Goal: Feedback & Contribution: Submit feedback/report problem

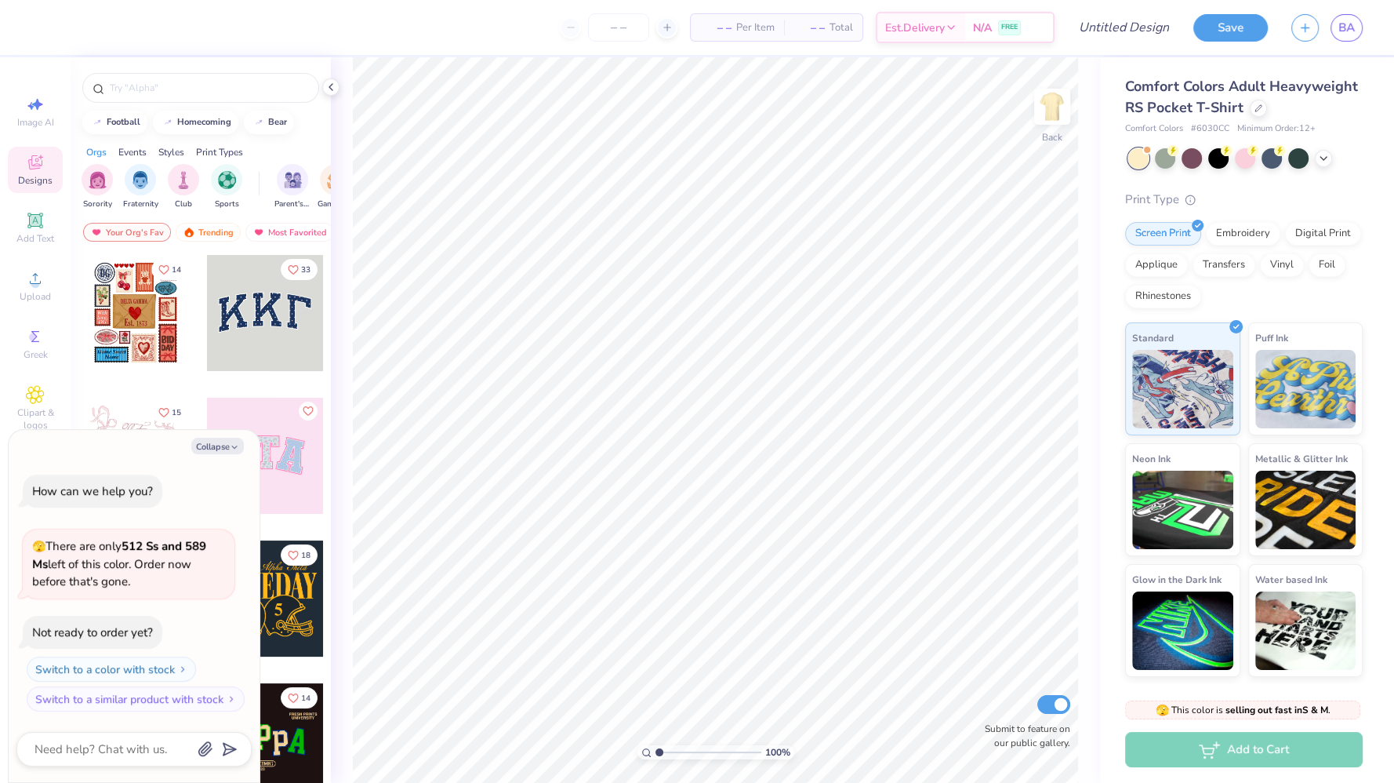
scroll to position [513, 0]
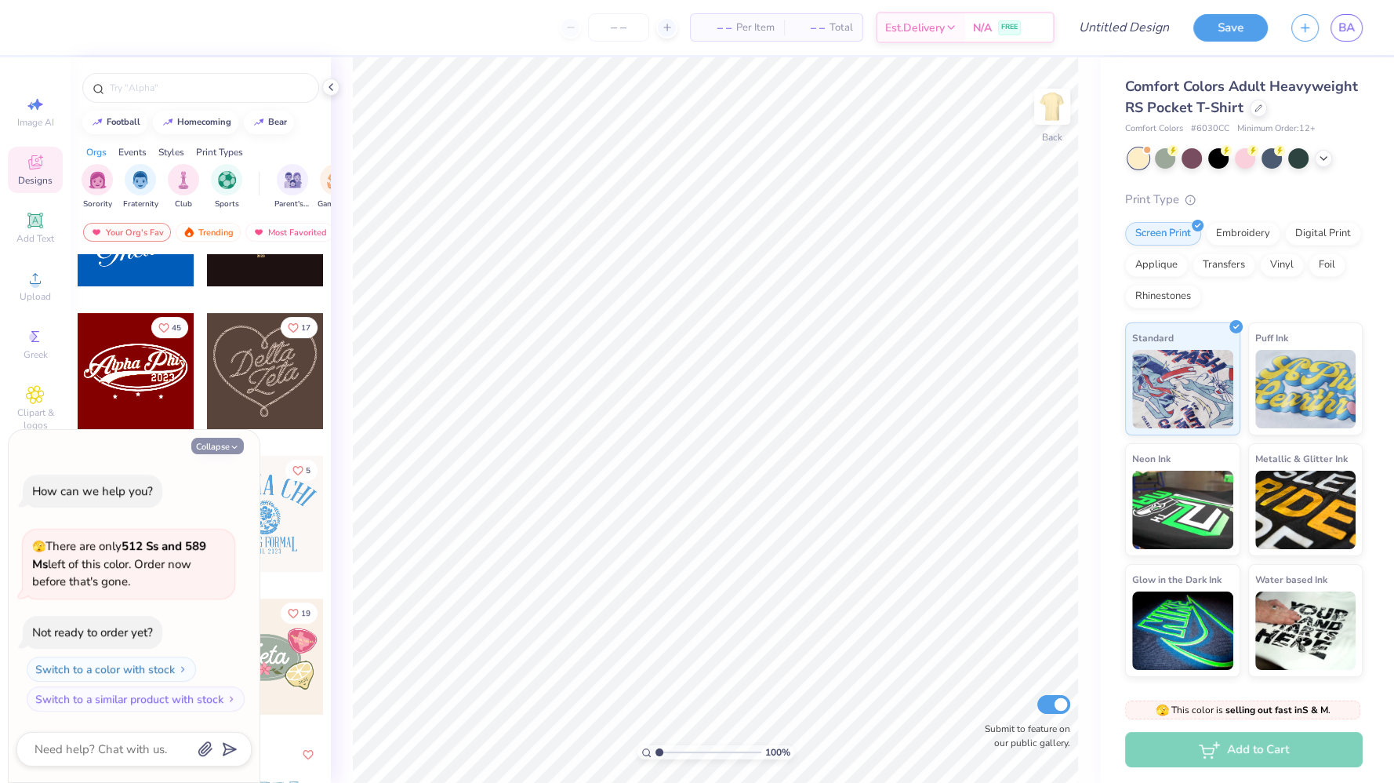
click at [227, 445] on button "Collapse" at bounding box center [217, 446] width 53 height 16
type textarea "x"
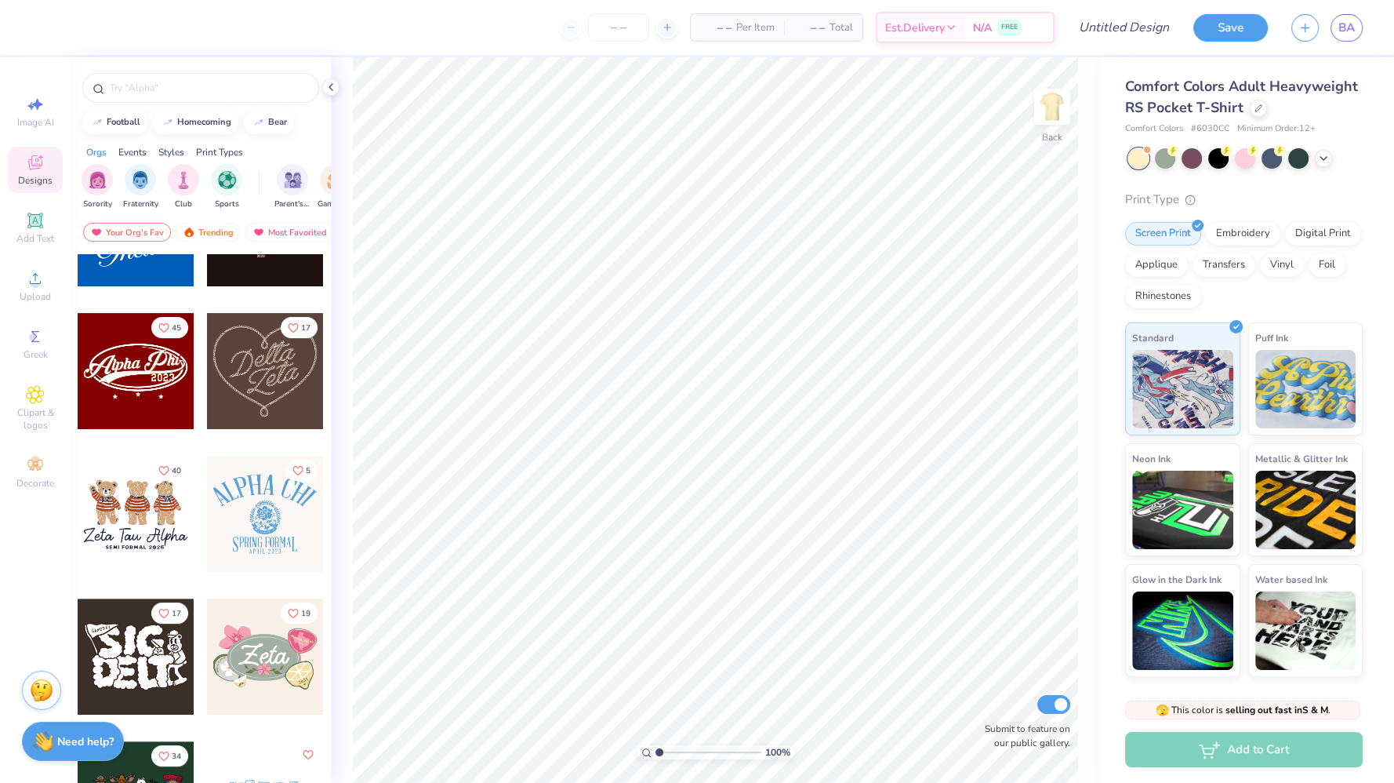
click at [36, 691] on img at bounding box center [42, 690] width 24 height 24
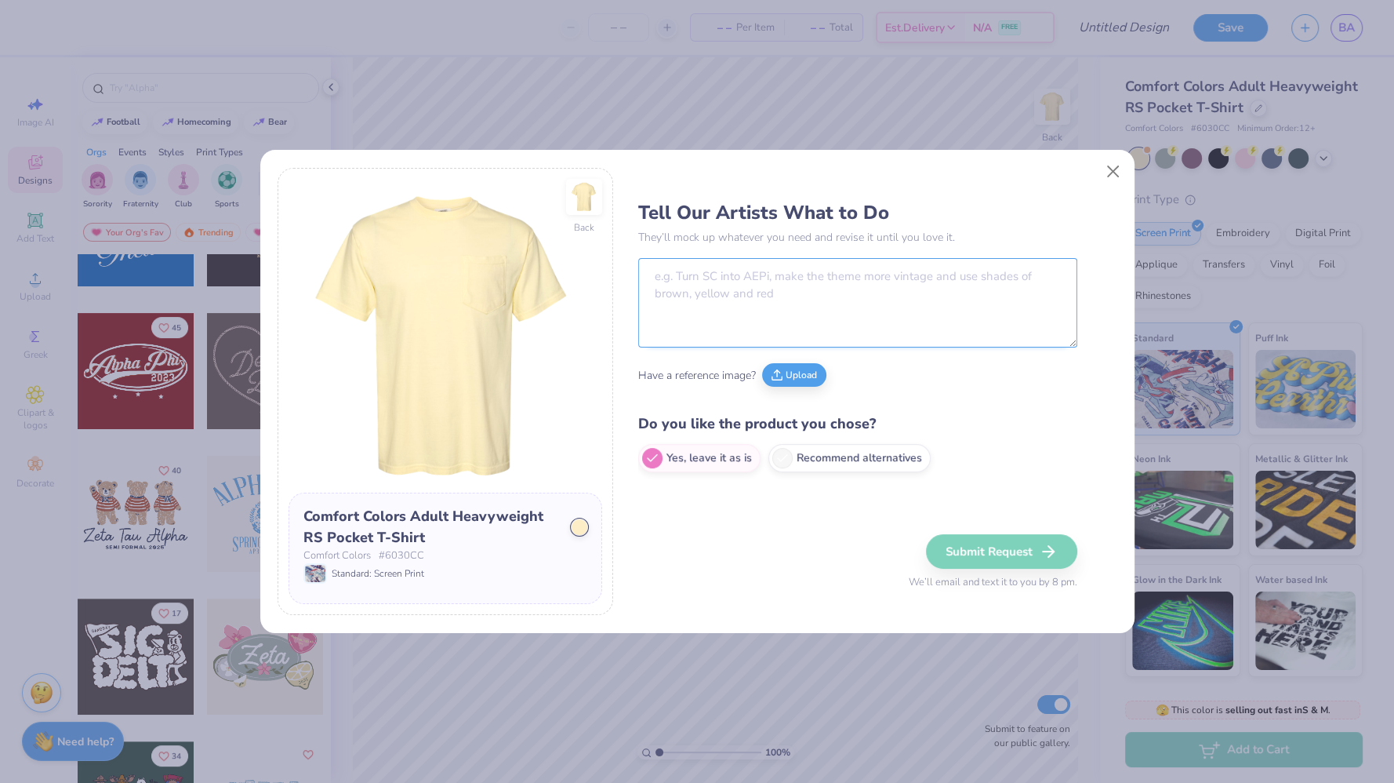
click at [665, 311] on textarea at bounding box center [857, 302] width 439 height 89
click at [806, 380] on button "Upload" at bounding box center [794, 373] width 64 height 24
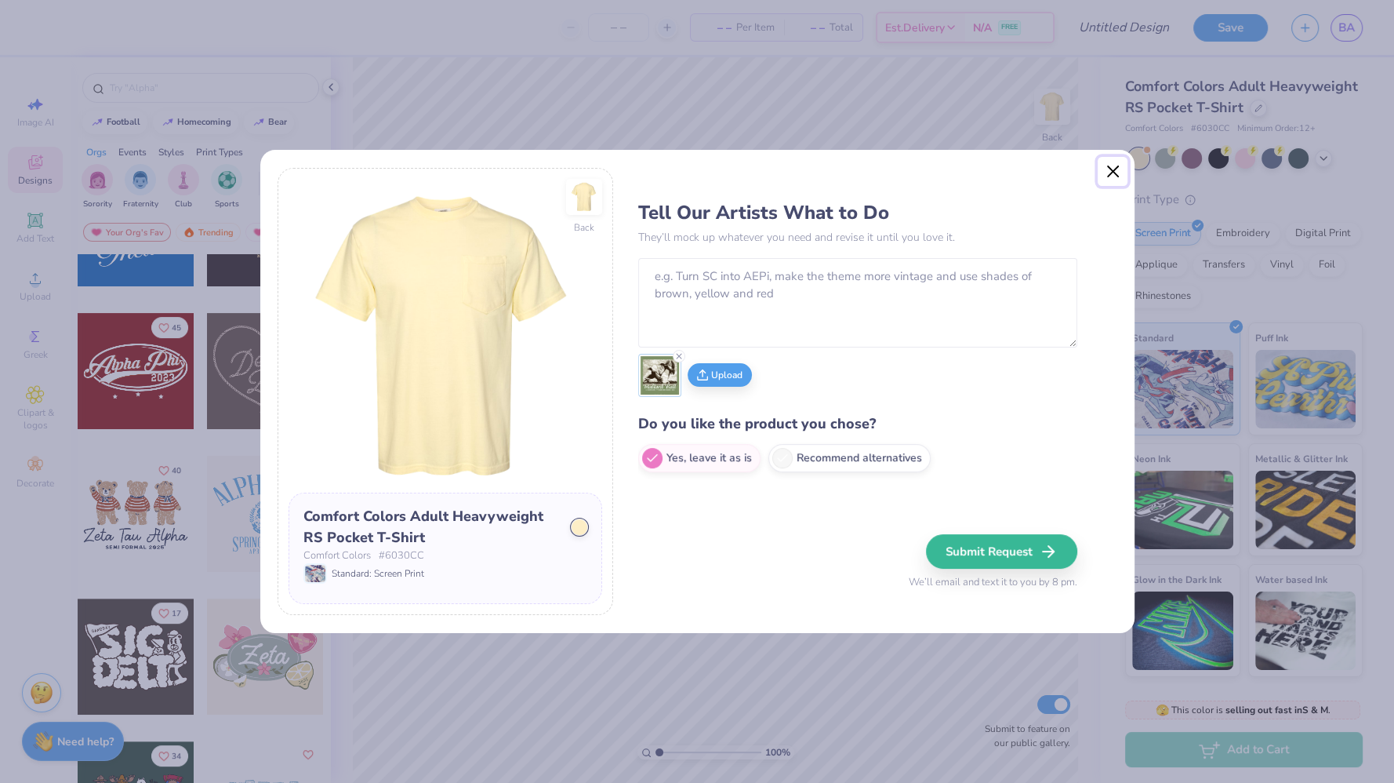
click at [1110, 171] on button "Close" at bounding box center [1113, 172] width 30 height 30
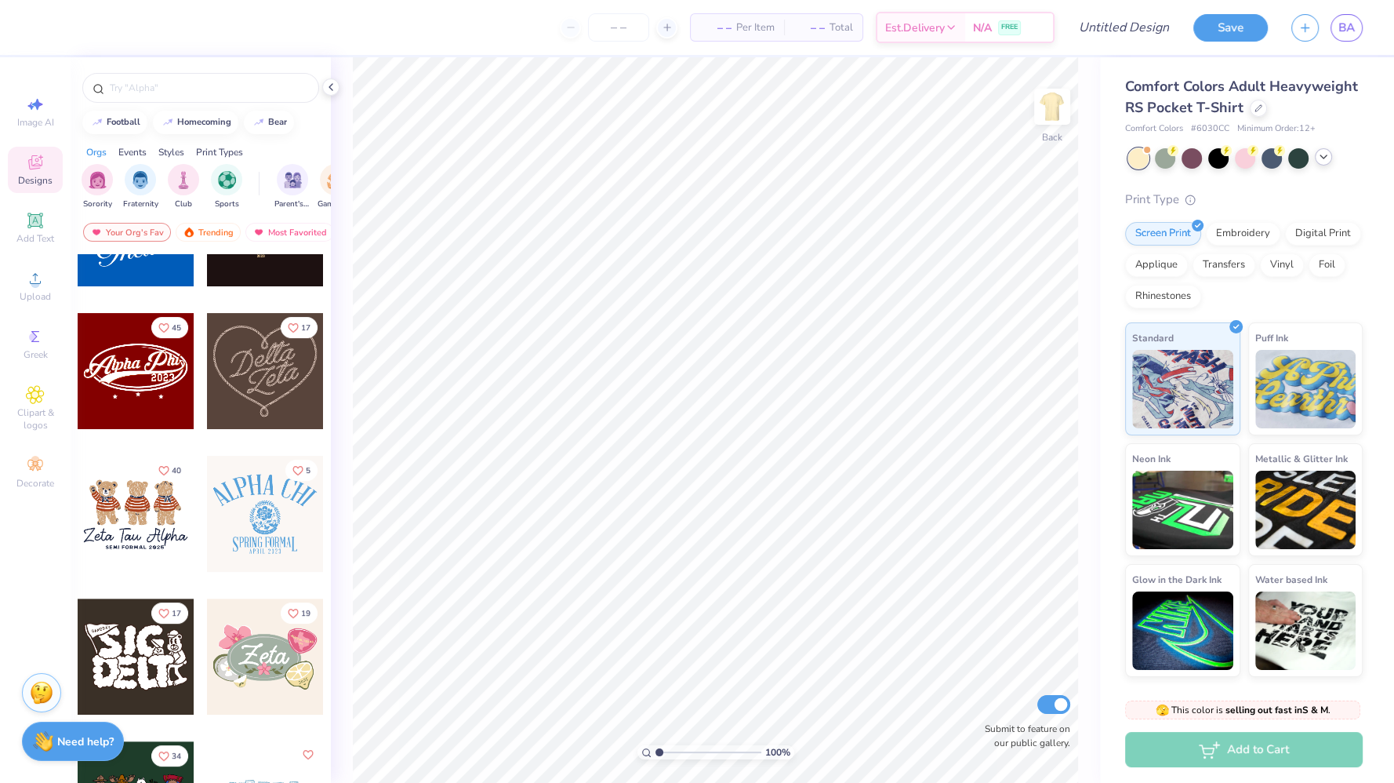
click at [1325, 162] on div at bounding box center [1323, 156] width 17 height 17
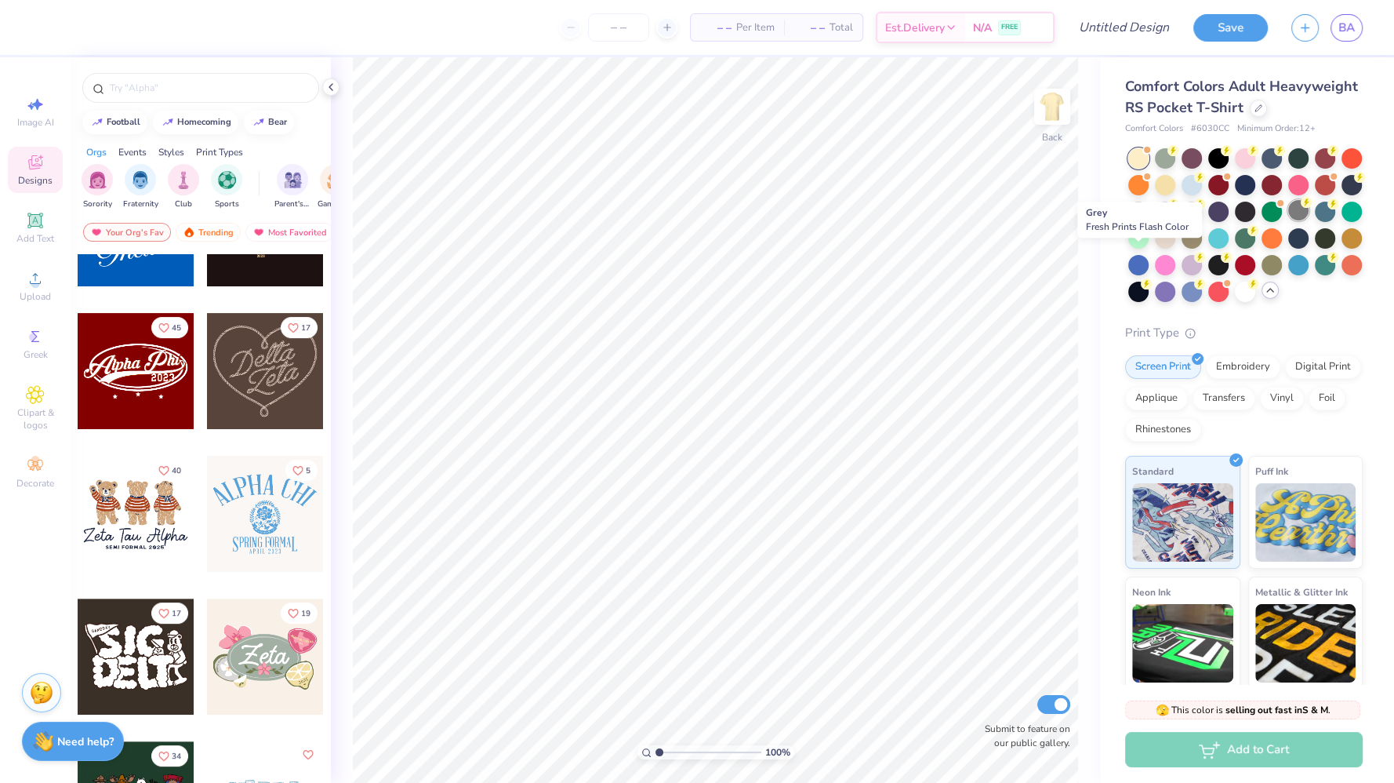
click at [1289, 220] on div at bounding box center [1299, 210] width 20 height 20
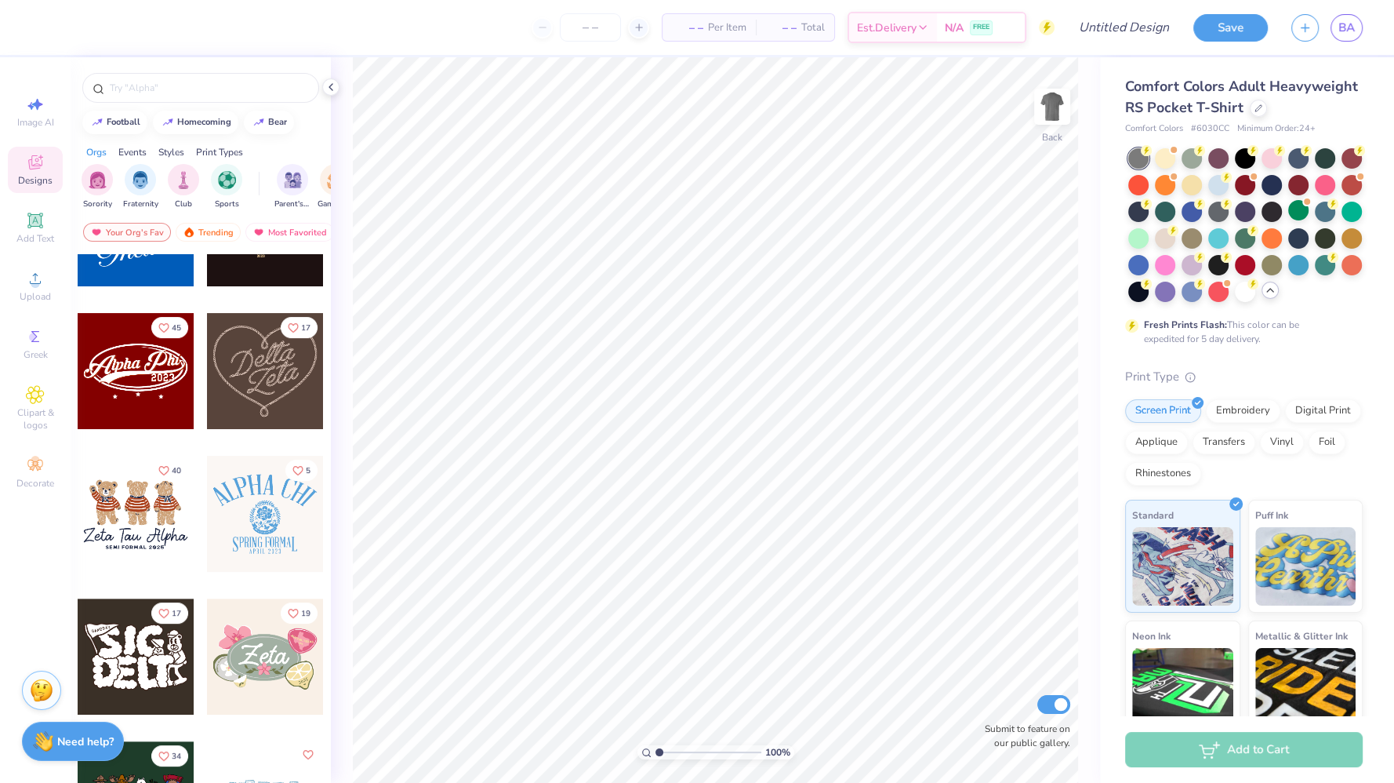
click at [51, 698] on img at bounding box center [42, 690] width 24 height 24
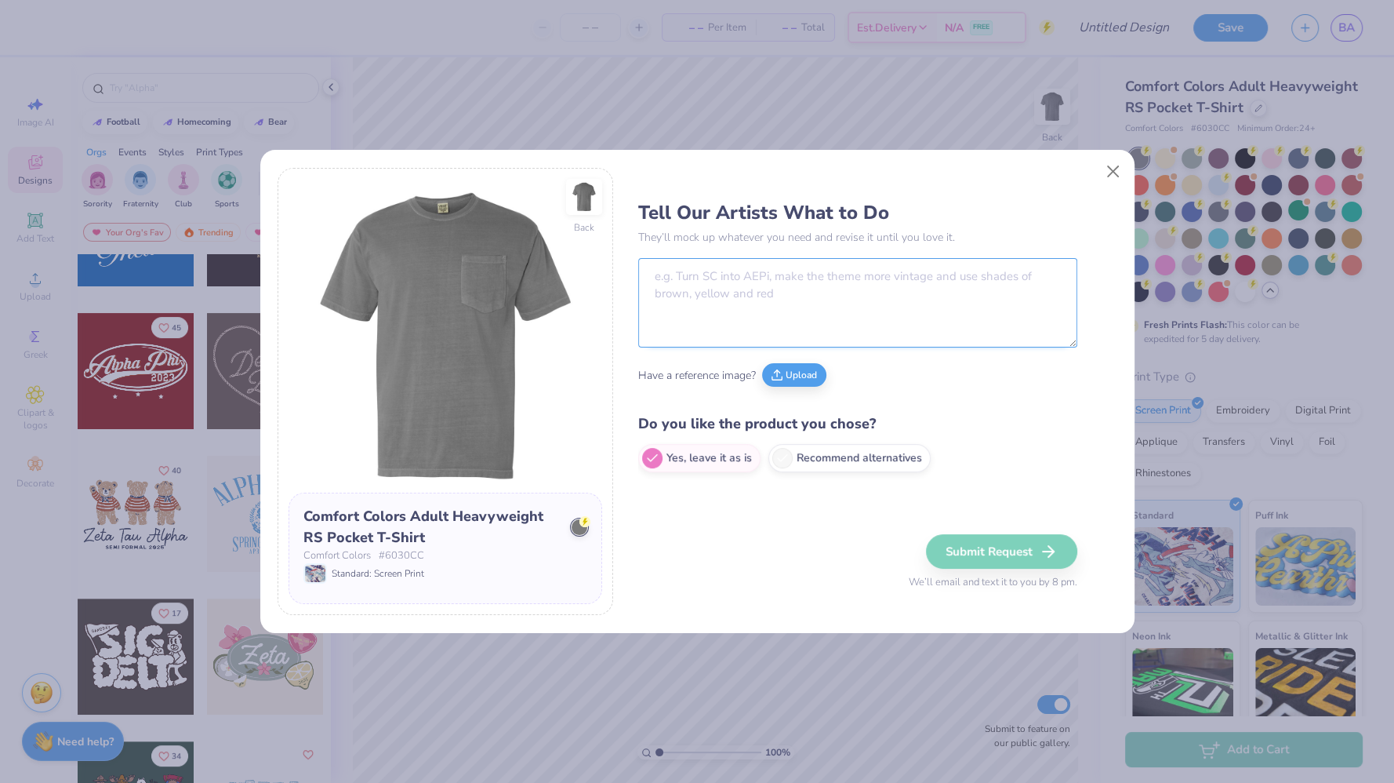
click at [751, 303] on textarea at bounding box center [857, 302] width 439 height 89
click at [791, 380] on button "Upload" at bounding box center [794, 373] width 64 height 24
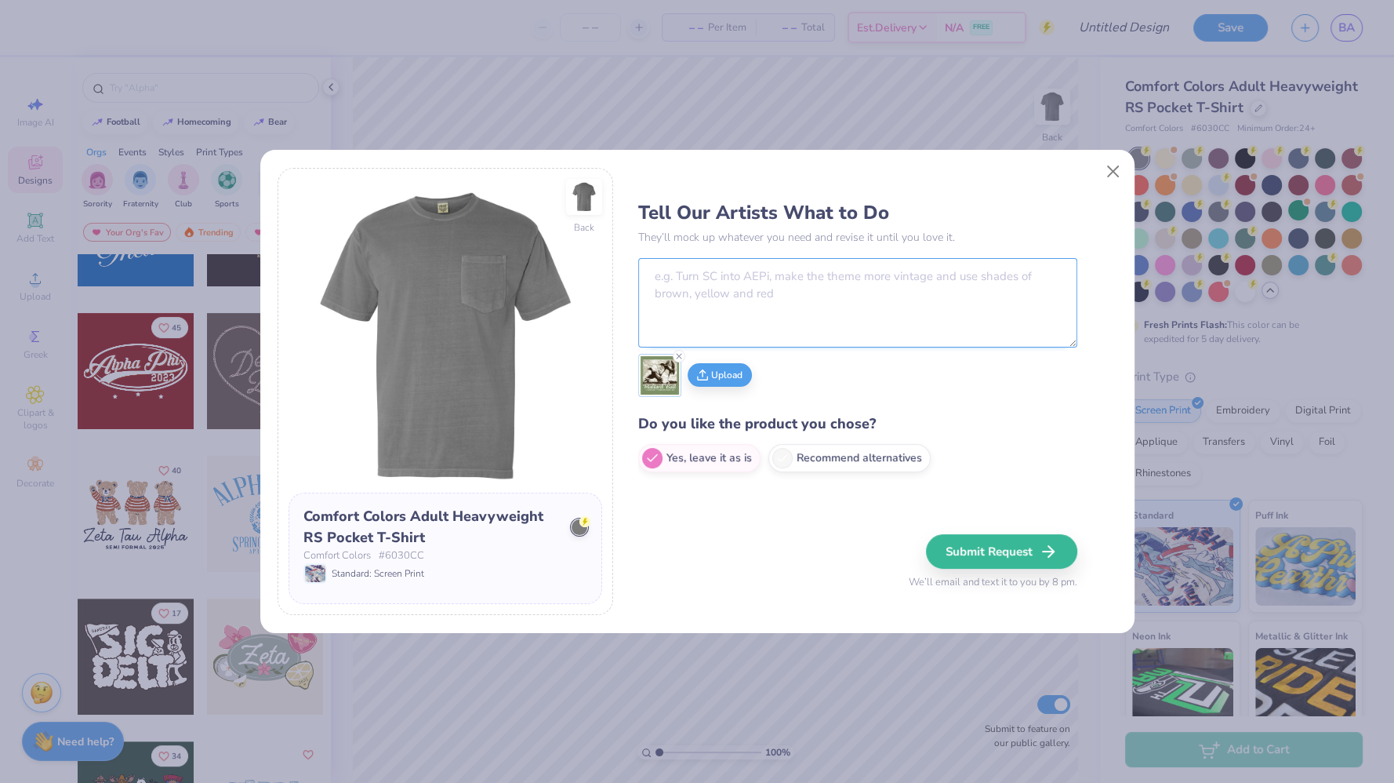
click at [712, 314] on textarea at bounding box center [857, 302] width 439 height 89
click at [732, 380] on button "Upload" at bounding box center [720, 373] width 64 height 24
click at [761, 337] on textarea at bounding box center [857, 302] width 439 height 89
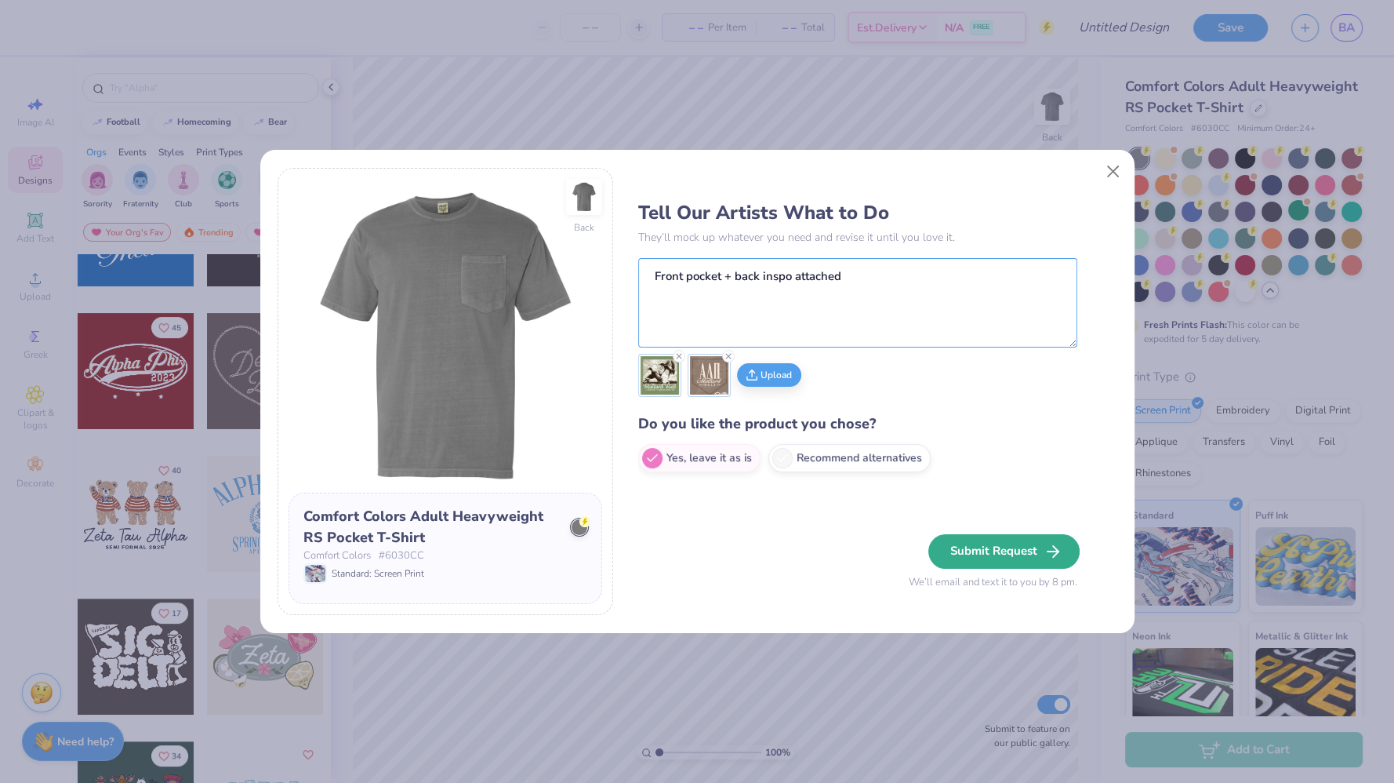
type textarea "Front pocket + back inspo attached"
click at [1016, 540] on button "Submit Request" at bounding box center [1004, 551] width 151 height 35
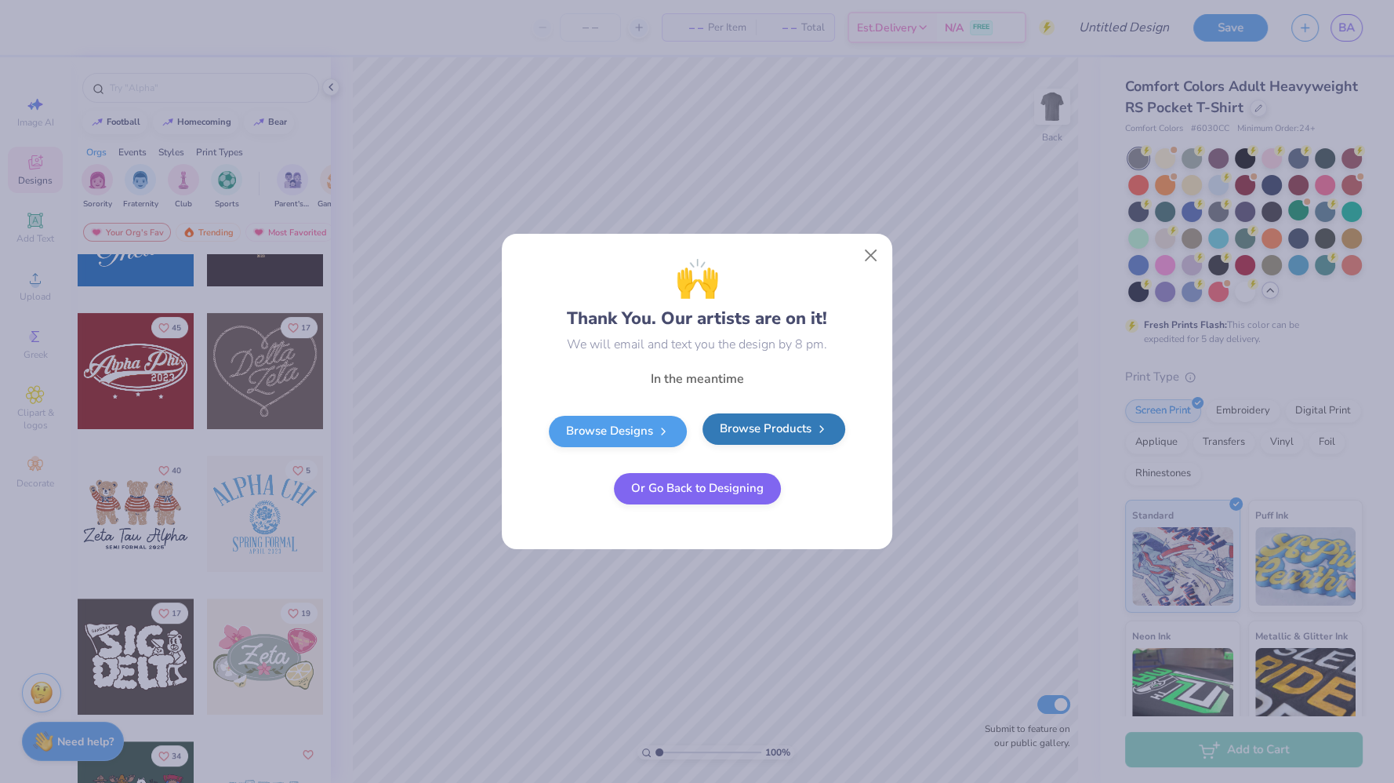
click at [742, 436] on link "Browse Products" at bounding box center [774, 428] width 143 height 31
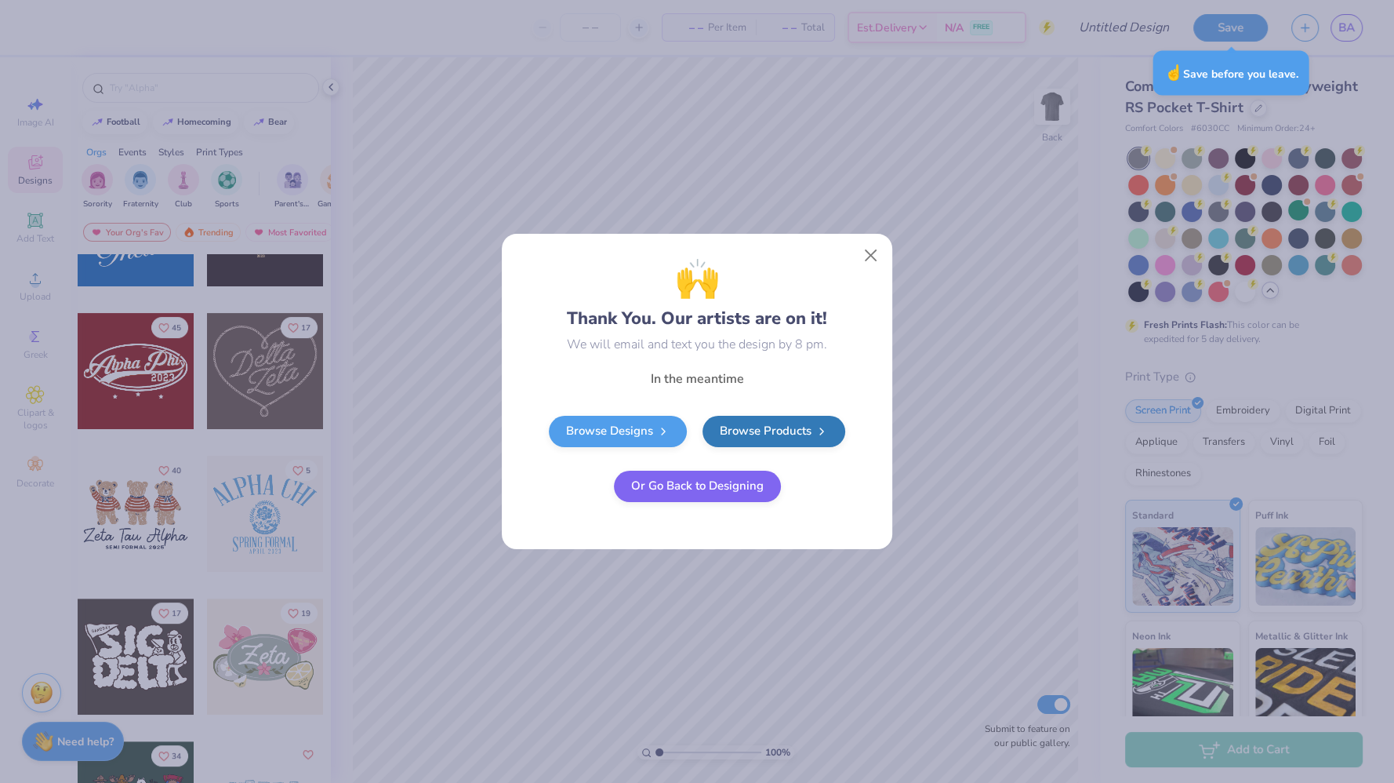
click at [681, 493] on button "Or Go Back to Designing" at bounding box center [697, 486] width 167 height 31
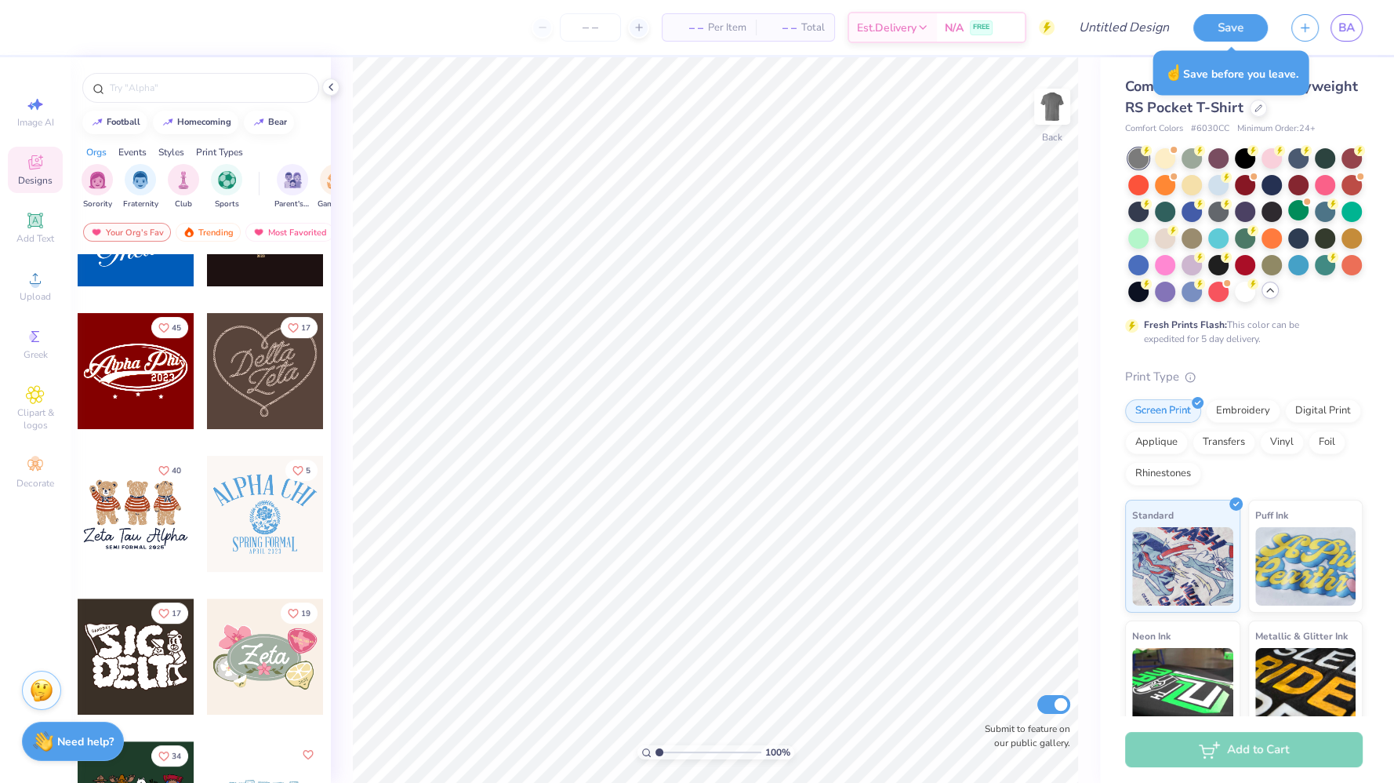
click at [38, 694] on img at bounding box center [42, 690] width 24 height 24
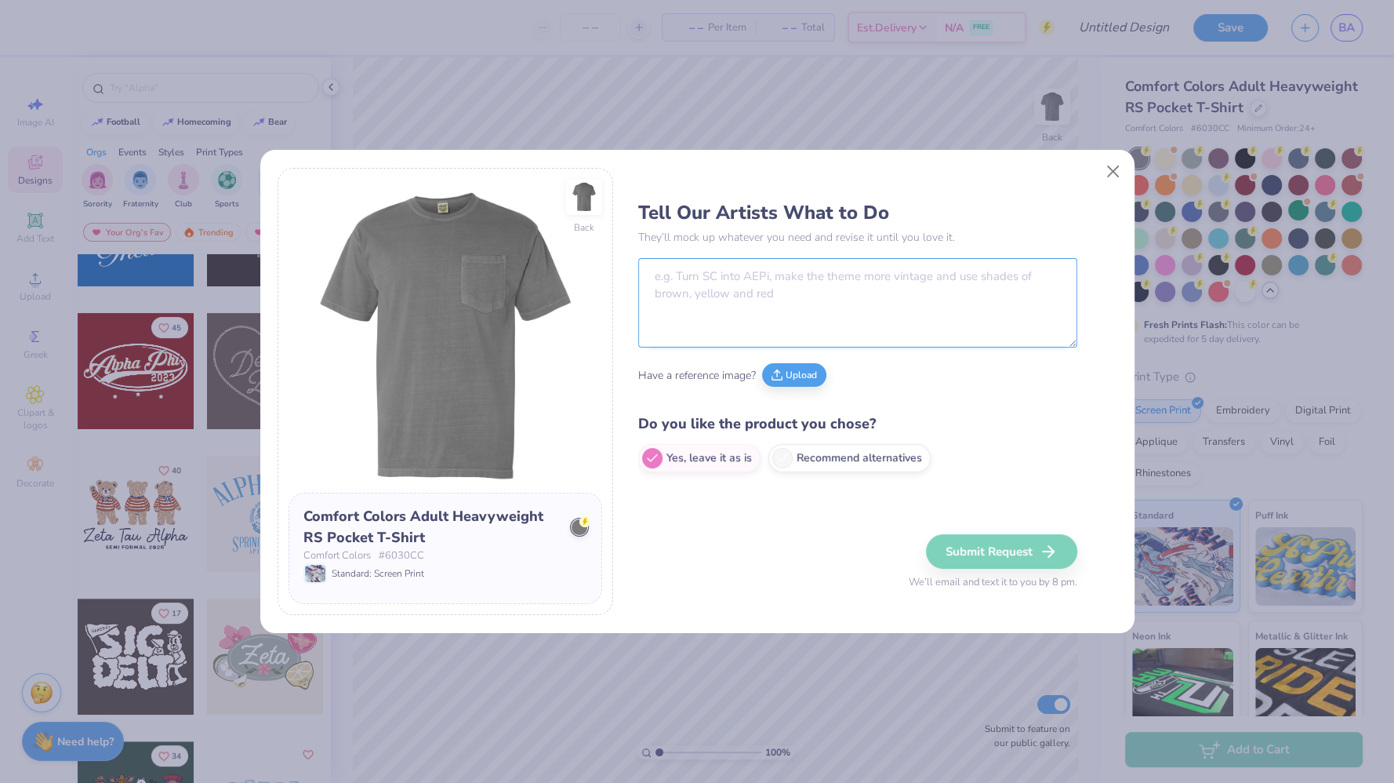
click at [776, 316] on textarea at bounding box center [857, 302] width 439 height 89
click at [798, 366] on button "Upload" at bounding box center [794, 373] width 64 height 24
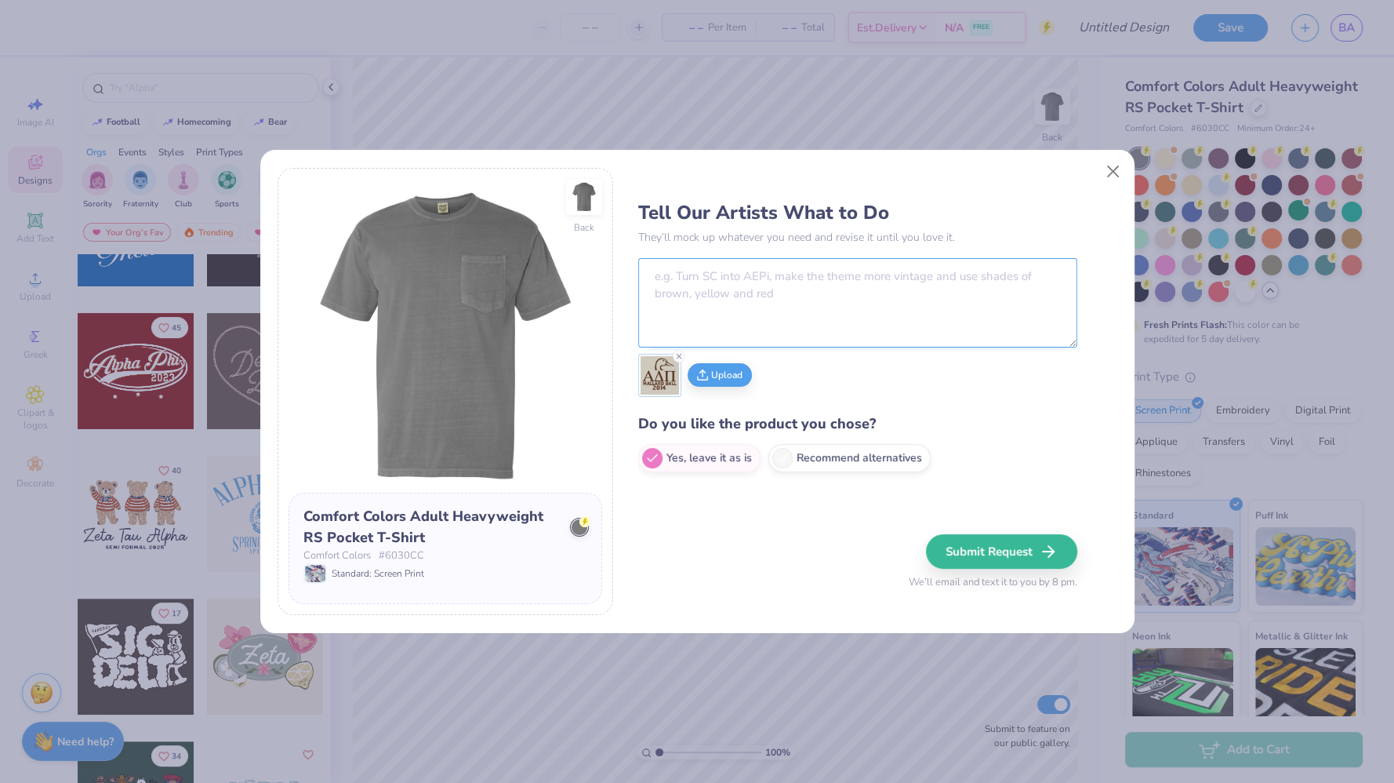
click at [721, 318] on textarea at bounding box center [857, 302] width 439 height 89
click at [683, 355] on icon at bounding box center [678, 355] width 9 height 9
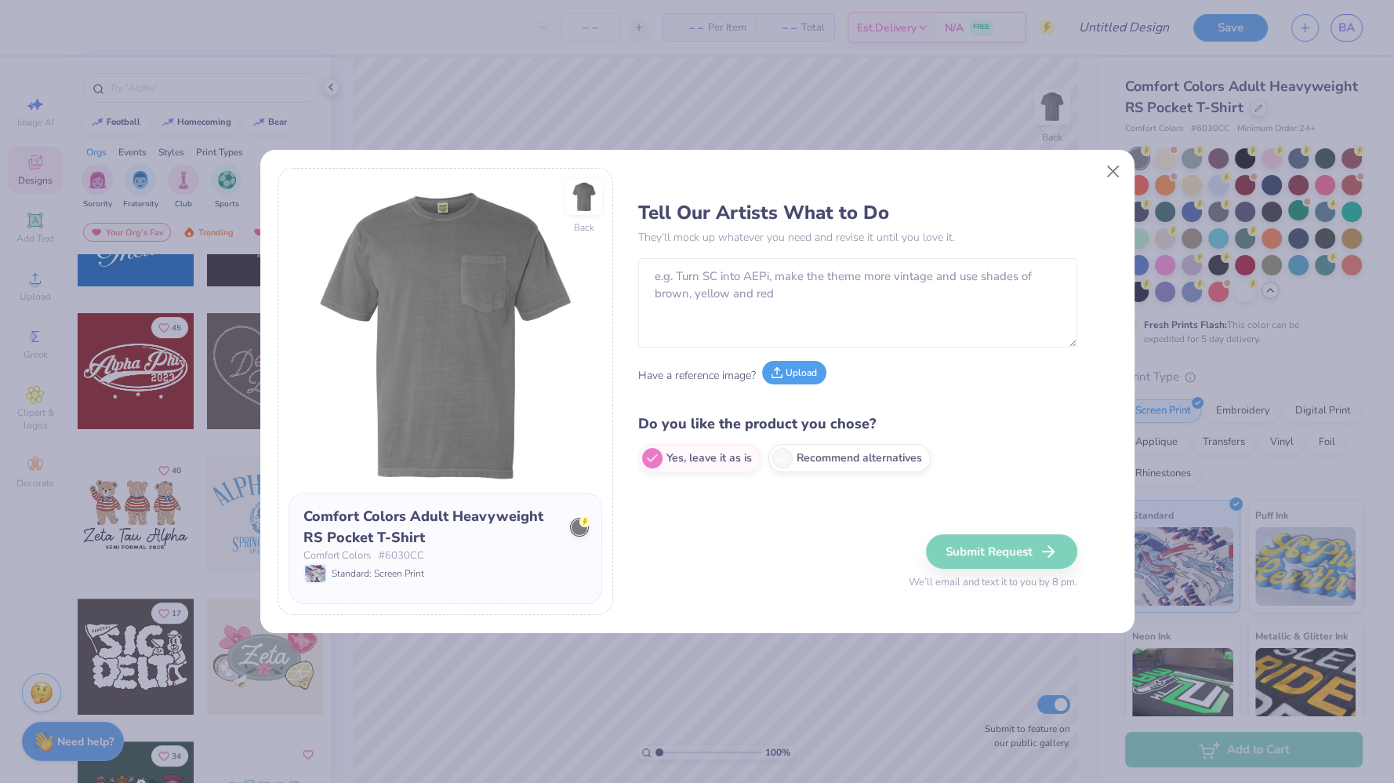
click at [791, 379] on button "Upload" at bounding box center [794, 373] width 64 height 24
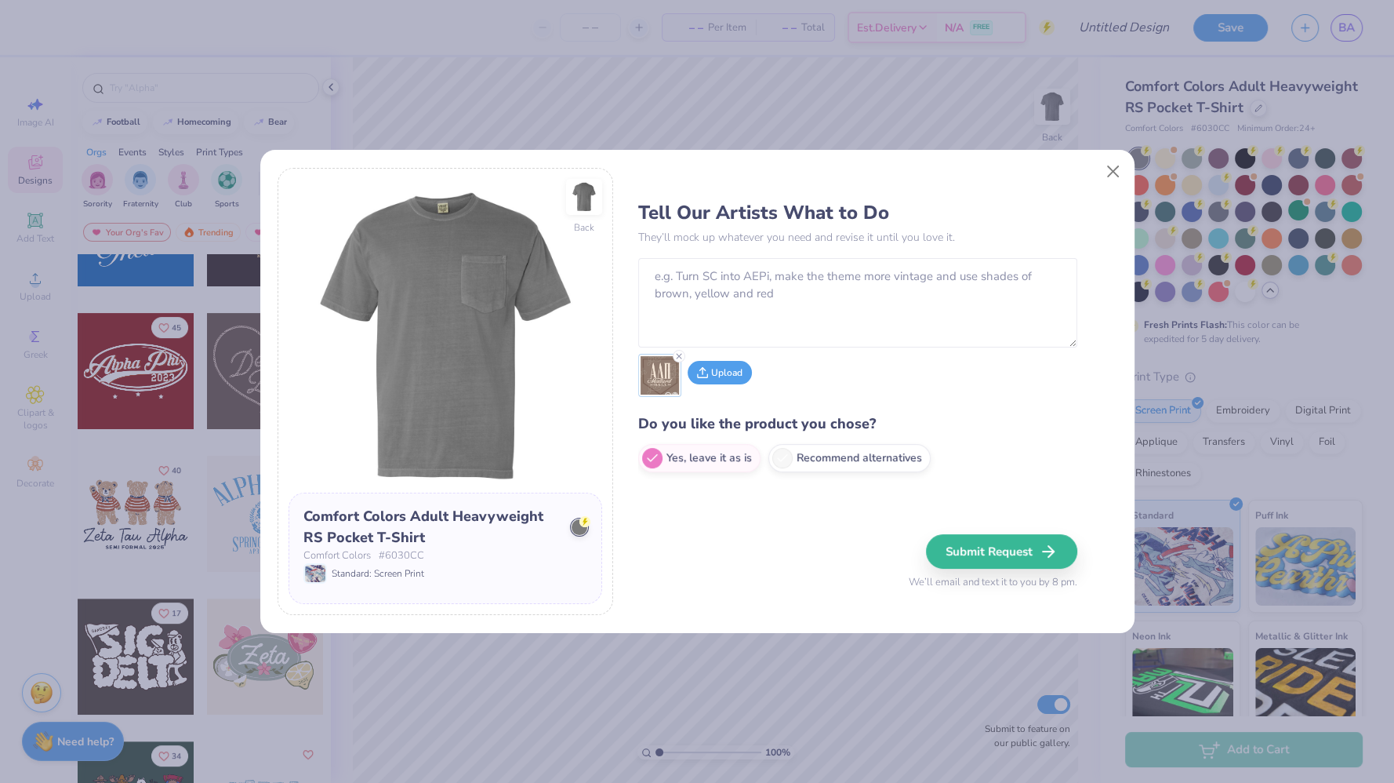
click at [732, 383] on button "Upload" at bounding box center [720, 373] width 64 height 24
click at [762, 304] on textarea at bounding box center [857, 302] width 439 height 89
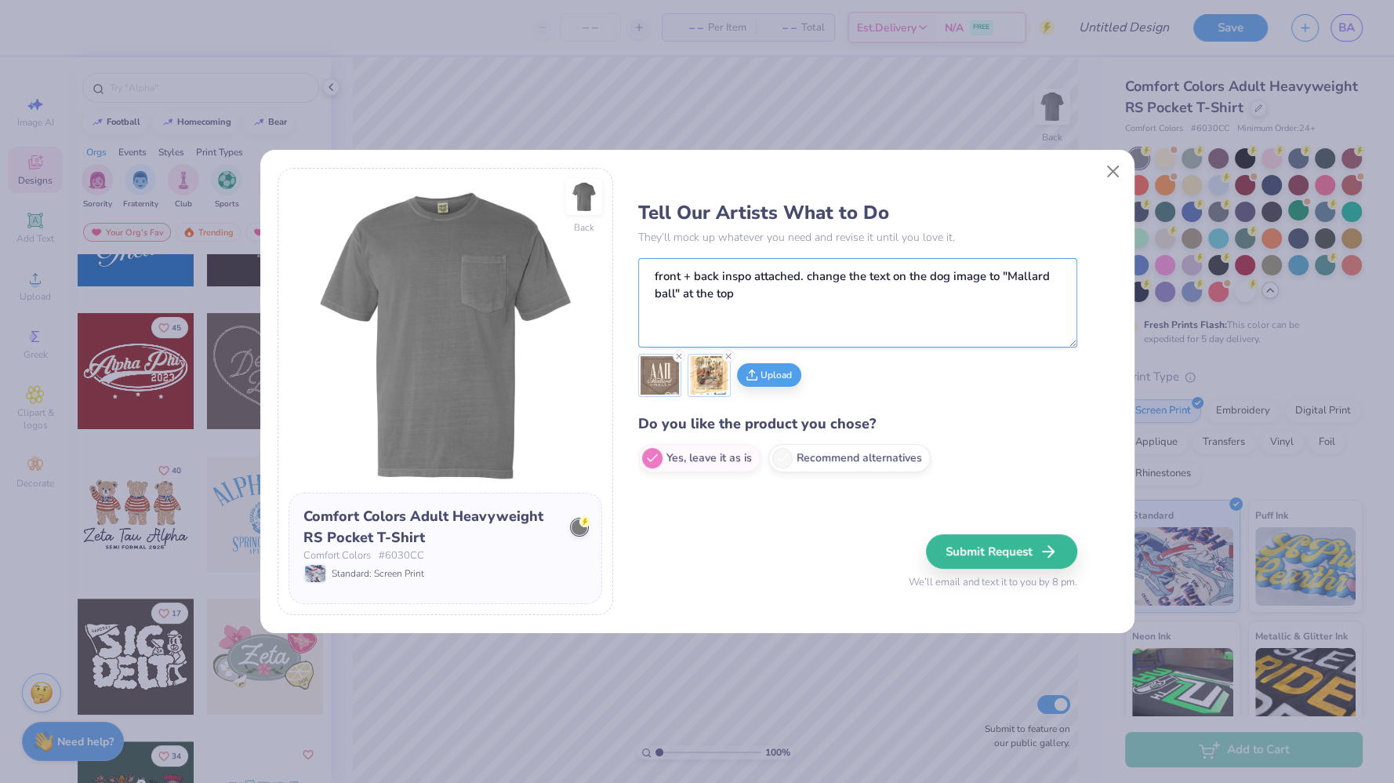
click at [660, 296] on textarea "front + back inspo attached. change the text on the dog image to "Mallard ball"…" at bounding box center [857, 302] width 439 height 89
click at [772, 312] on textarea "front + back inspo attached. change the text on the dog image to "Mallard Ball"…" at bounding box center [857, 302] width 439 height 89
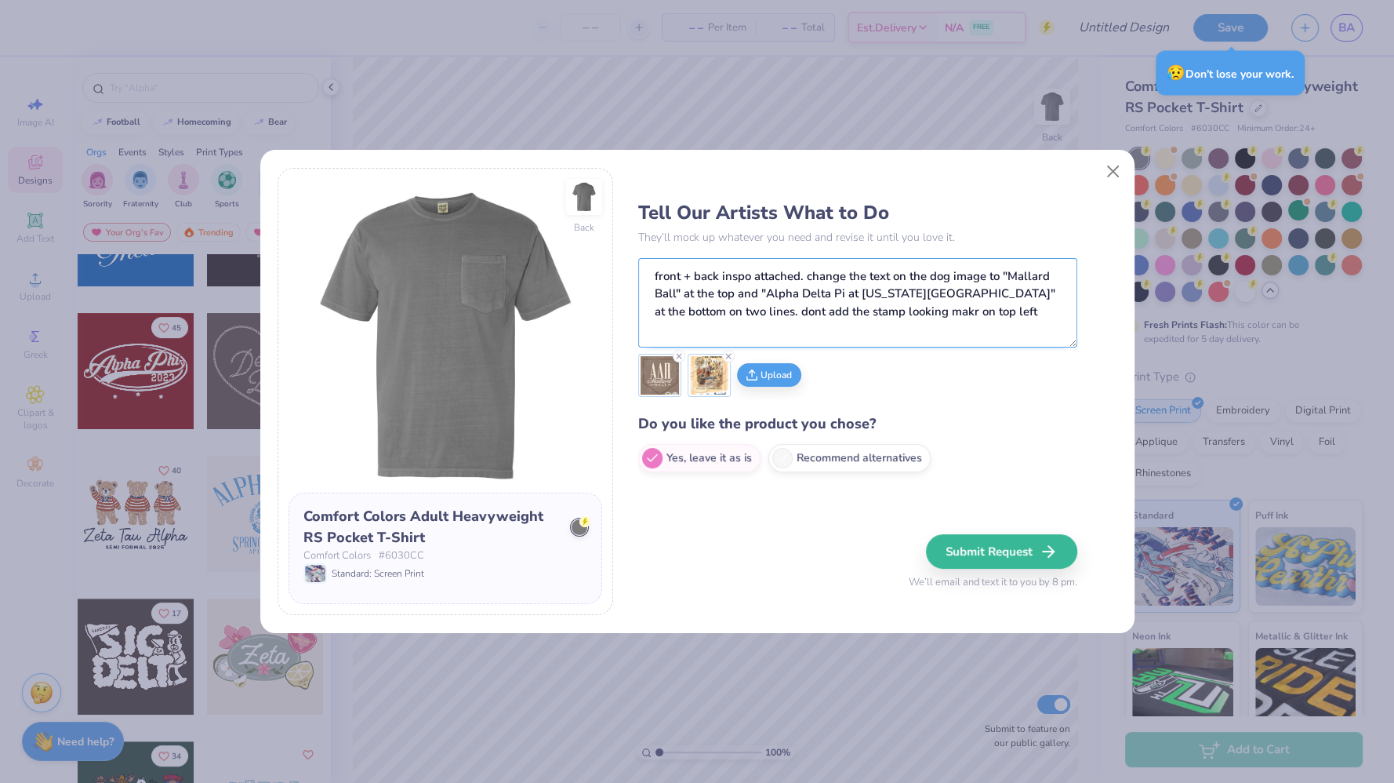
click at [852, 318] on textarea "front + back inspo attached. change the text on the dog image to "Mallard Ball"…" at bounding box center [857, 302] width 439 height 89
click at [703, 311] on textarea "front + back inspo attached. change the text on the dog image to "Mallard Ball"…" at bounding box center [857, 302] width 439 height 89
type textarea "front + back inspo attached. change the text on the dog image to "Mallard Ball"…"
click at [1023, 561] on button "Submit Request" at bounding box center [1004, 551] width 151 height 35
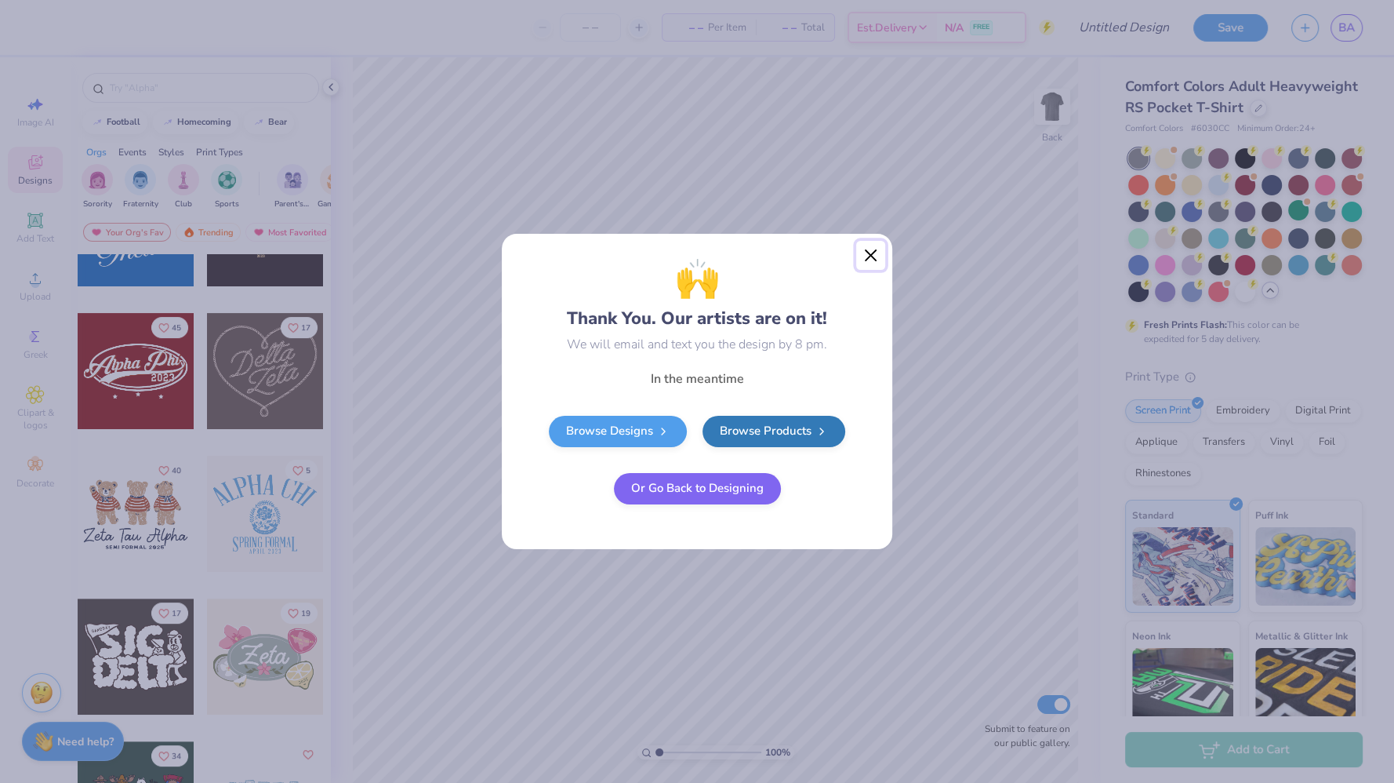
click at [876, 252] on button "Close" at bounding box center [871, 256] width 30 height 30
